Goal: Information Seeking & Learning: Learn about a topic

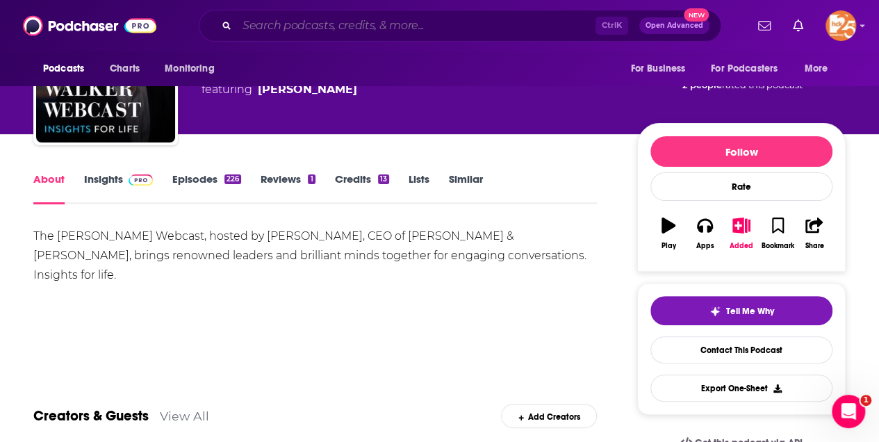
click at [286, 29] on input "Search podcasts, credits, & more..." at bounding box center [416, 26] width 359 height 22
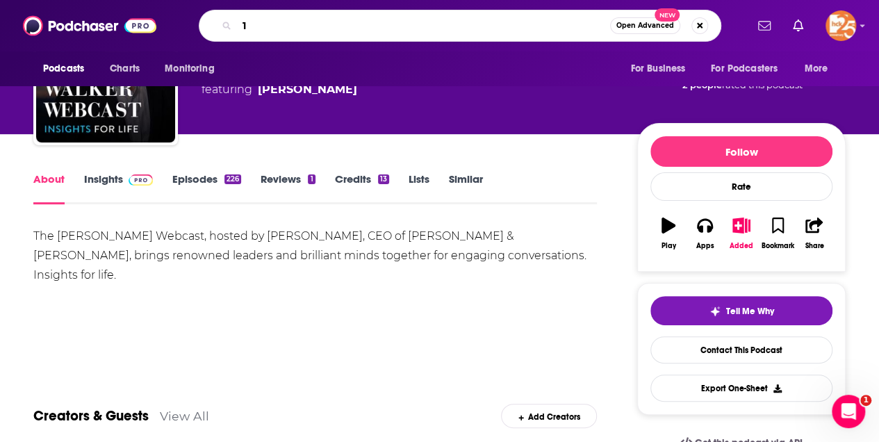
type input "1A"
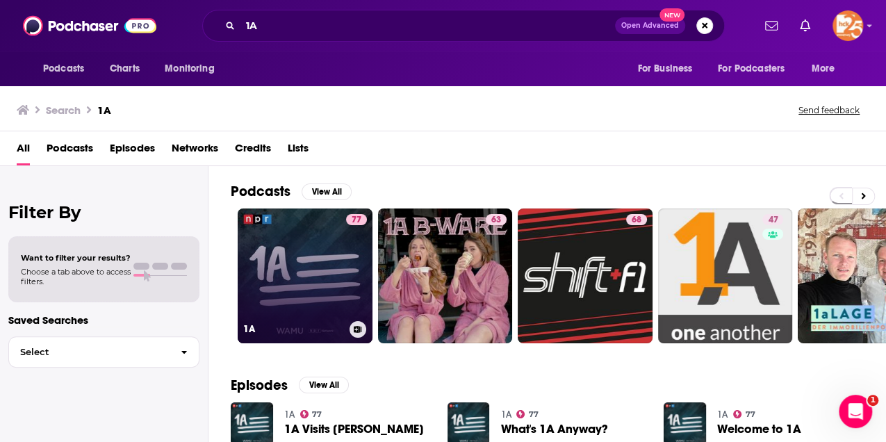
click at [305, 279] on link "77 1A" at bounding box center [305, 275] width 135 height 135
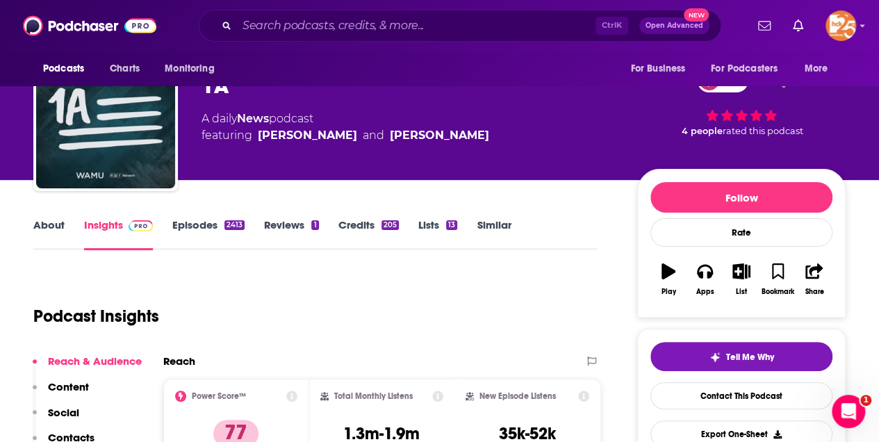
scroll to position [46, 0]
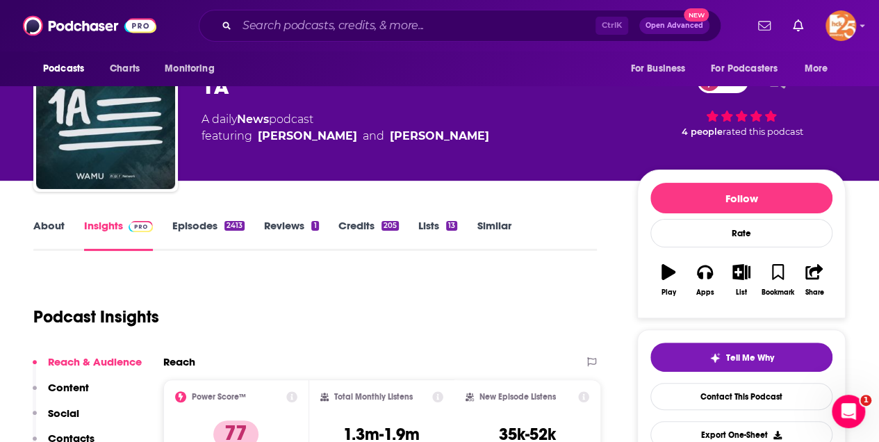
click at [56, 224] on link "About" at bounding box center [48, 235] width 31 height 32
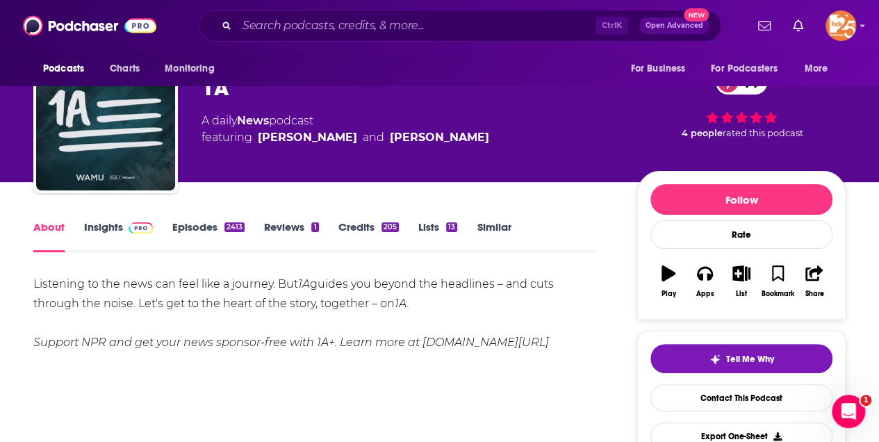
scroll to position [139, 0]
